Goal: Task Accomplishment & Management: Use online tool/utility

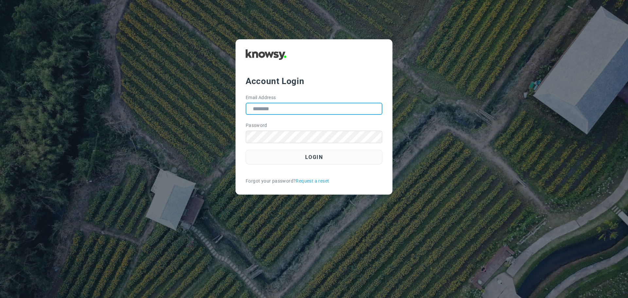
type input "**********"
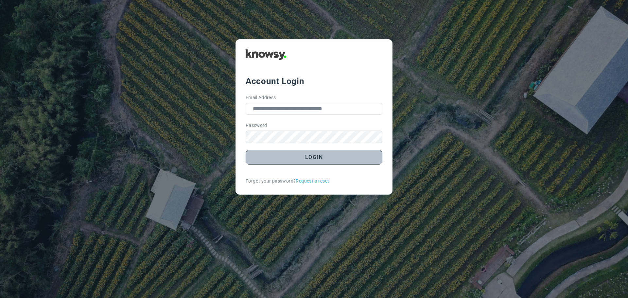
click at [313, 158] on button "Login" at bounding box center [314, 157] width 137 height 15
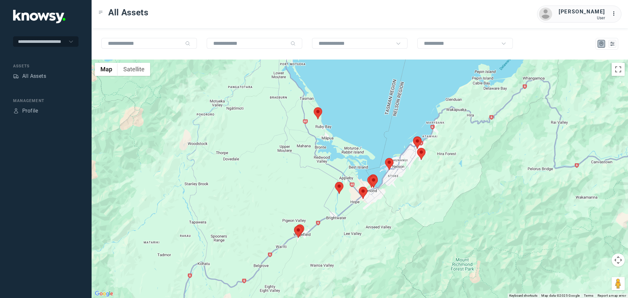
click at [314, 107] on area at bounding box center [314, 107] width 0 height 0
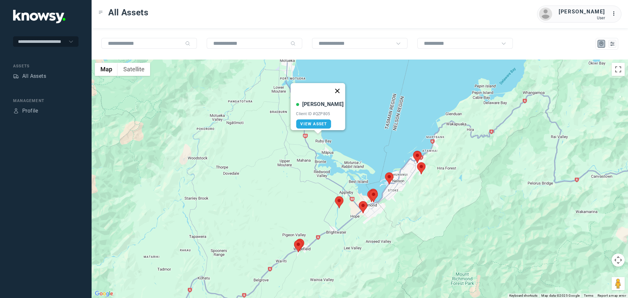
click at [334, 89] on button "Close" at bounding box center [338, 91] width 16 height 16
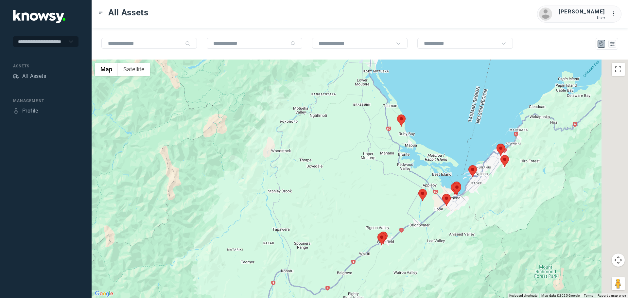
drag, startPoint x: 541, startPoint y: 191, endPoint x: 356, endPoint y: 209, distance: 185.0
click at [356, 209] on div "To navigate, press the arrow keys." at bounding box center [360, 179] width 536 height 238
